Goal: Task Accomplishment & Management: Manage account settings

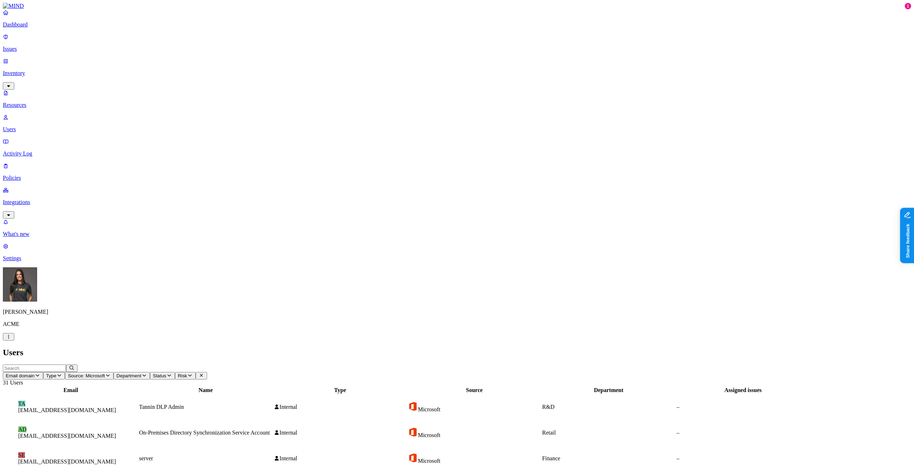
click at [41, 187] on link "Integrations" at bounding box center [457, 202] width 909 height 31
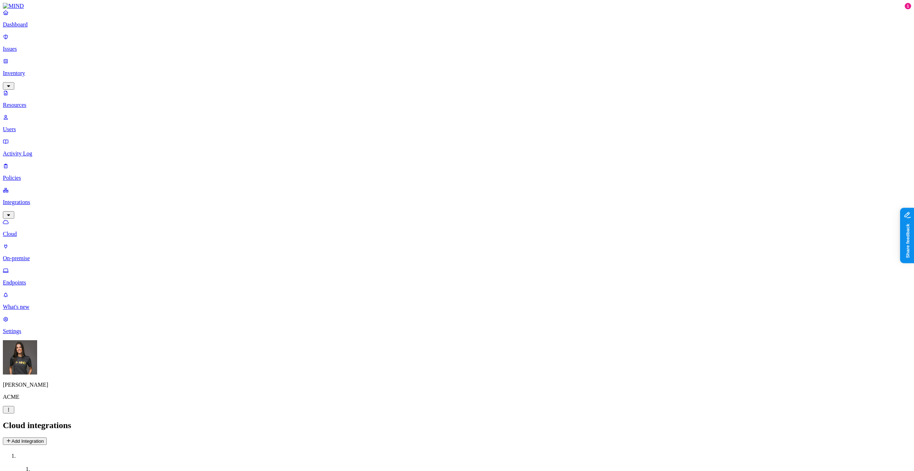
click at [42, 187] on div "Integrations Cloud On-premise Endpoints" at bounding box center [457, 236] width 909 height 99
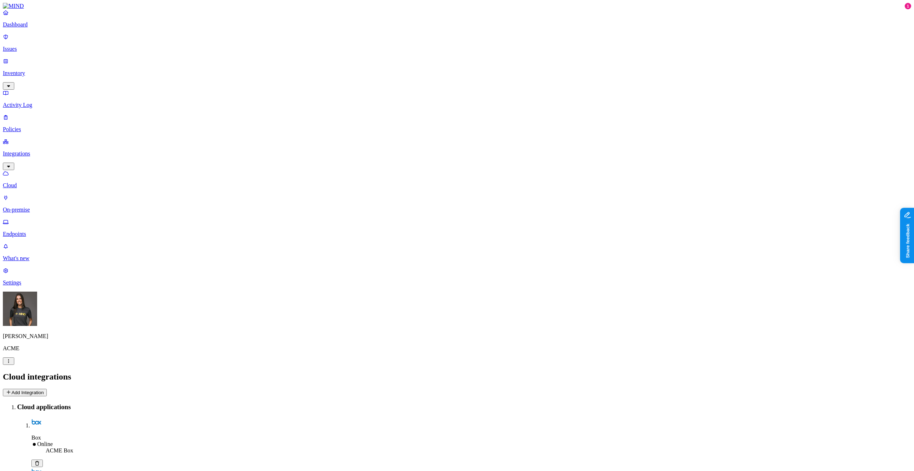
click at [46, 126] on p "Policies" at bounding box center [457, 129] width 909 height 6
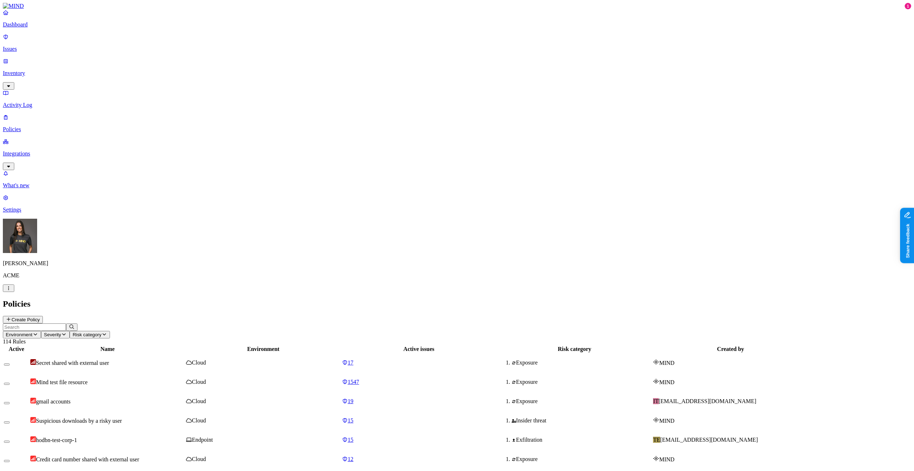
click at [108, 299] on div "Policies Create Policy" at bounding box center [457, 311] width 909 height 24
click at [66, 323] on input "text" at bounding box center [34, 327] width 63 height 8
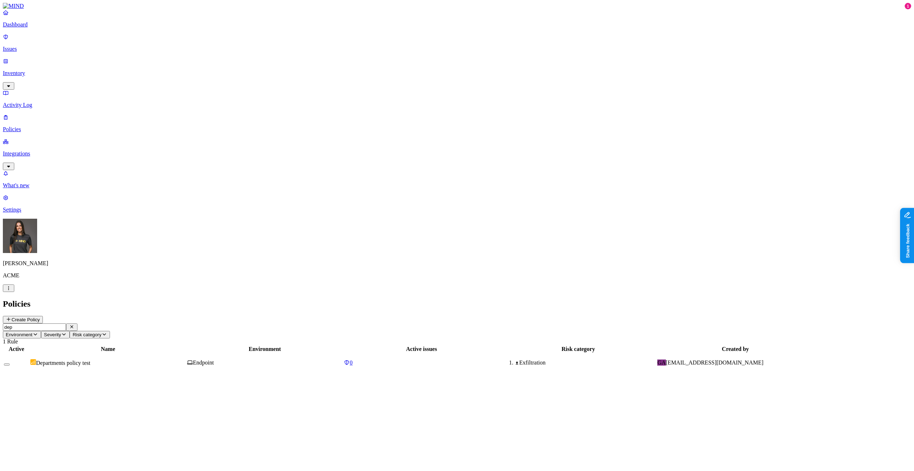
type input "dep"
click at [137, 353] on td "Departments policy test" at bounding box center [108, 362] width 156 height 19
click at [29, 420] on button at bounding box center [22, 424] width 11 height 8
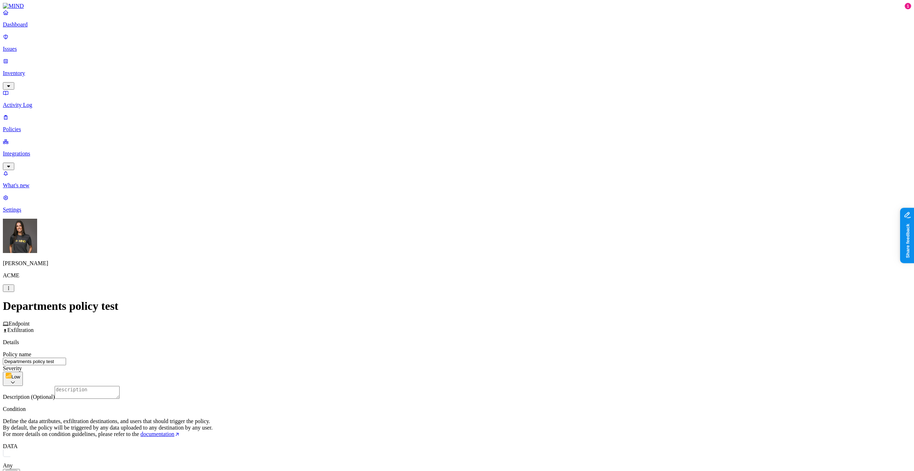
scroll to position [149, 0]
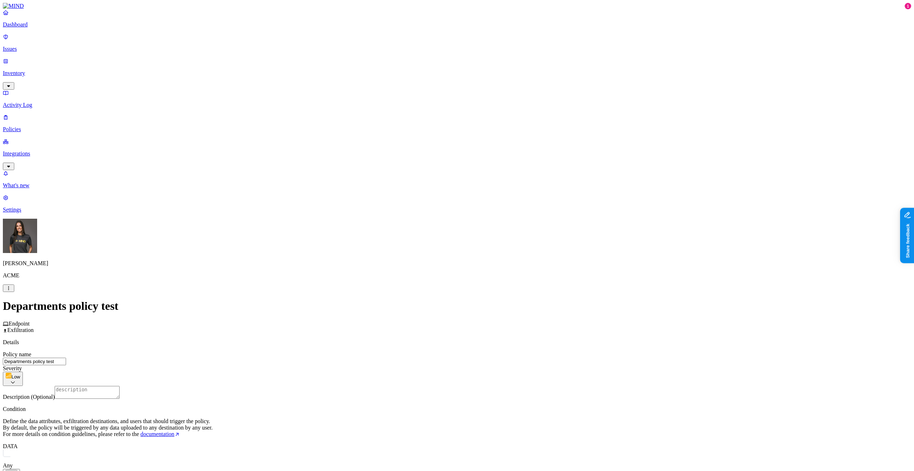
click at [438, 254] on label "Departments" at bounding box center [426, 253] width 29 height 6
click at [417, 259] on button "button" at bounding box center [415, 258] width 6 height 2
